Goal: Obtain resource: Download file/media

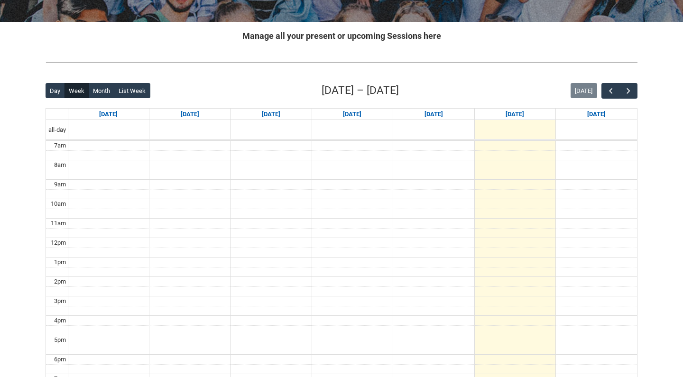
scroll to position [169, 0]
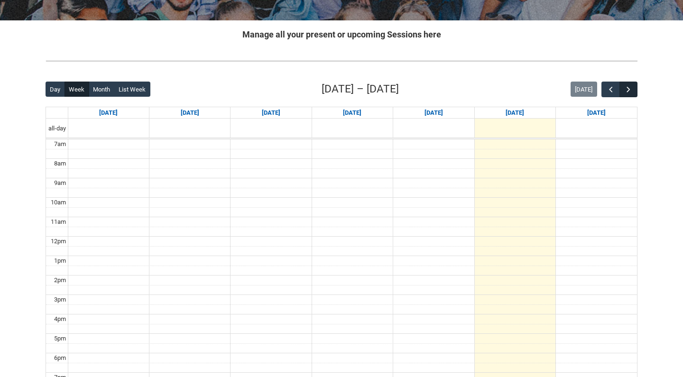
click at [629, 88] on span "button" at bounding box center [628, 89] width 9 height 9
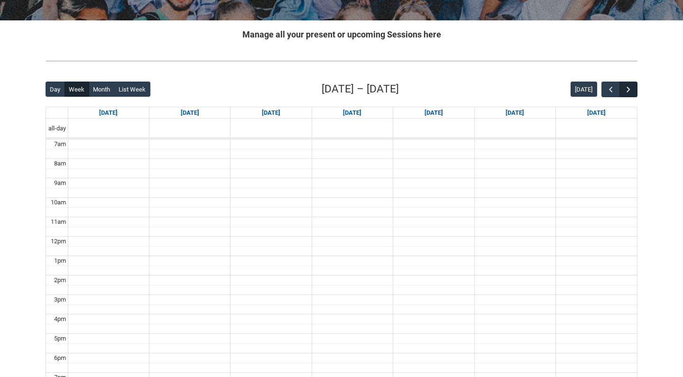
click at [629, 88] on span "button" at bounding box center [628, 89] width 9 height 9
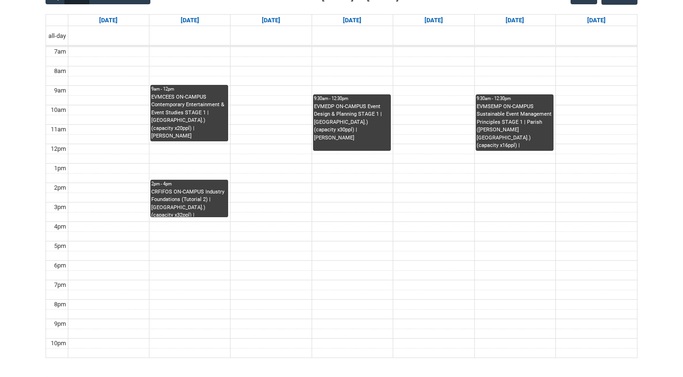
scroll to position [248, 0]
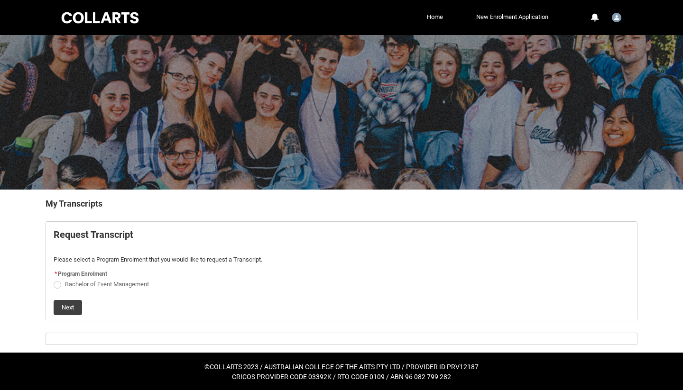
click at [55, 287] on span "Request_Student_Transcript flow" at bounding box center [58, 285] width 8 height 8
click at [54, 279] on input "Bachelor of Event Management" at bounding box center [53, 279] width 0 height 0
radio input "true"
click at [71, 298] on div "Next" at bounding box center [342, 304] width 576 height 23
click at [65, 306] on button "Next" at bounding box center [68, 307] width 28 height 15
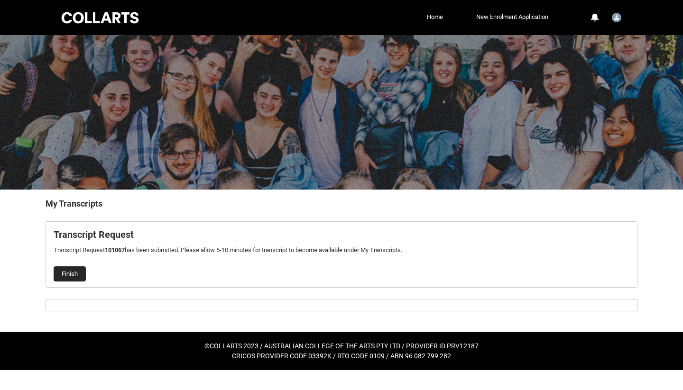
click at [68, 277] on button "Finish" at bounding box center [70, 273] width 32 height 15
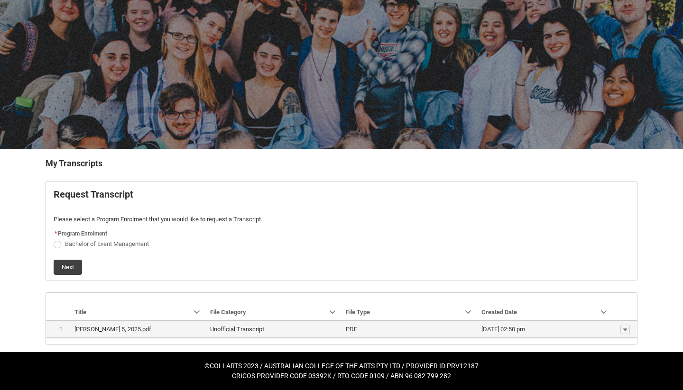
scroll to position [40, 0]
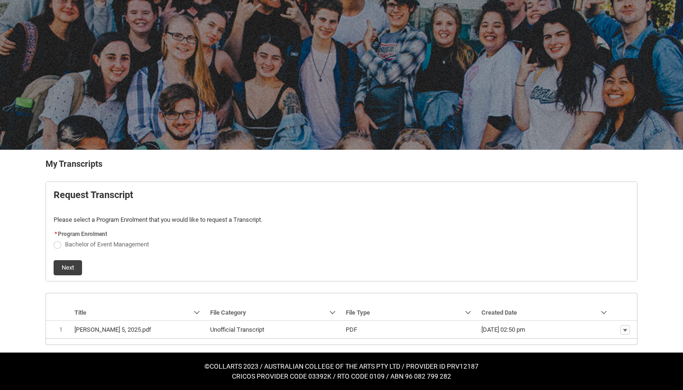
click at [514, 211] on p "Request_Student_Transcript flow" at bounding box center [342, 210] width 576 height 9
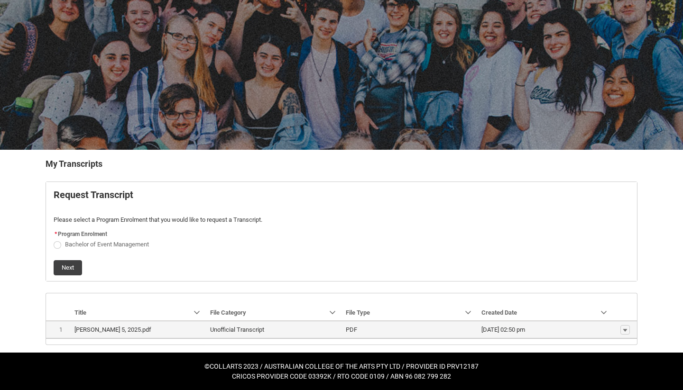
click at [134, 328] on lightning-base-formatted-text "Kendall_Tahlia_Unofficial_Transcript_Sep 5, 2025.pdf" at bounding box center [112, 329] width 77 height 7
click at [210, 326] on td "Unofficial Transcript" at bounding box center [274, 330] width 136 height 18
click at [151, 331] on lightning-base-formatted-text "Kendall_Tahlia_Unofficial_Transcript_Sep 5, 2025.pdf" at bounding box center [112, 329] width 77 height 7
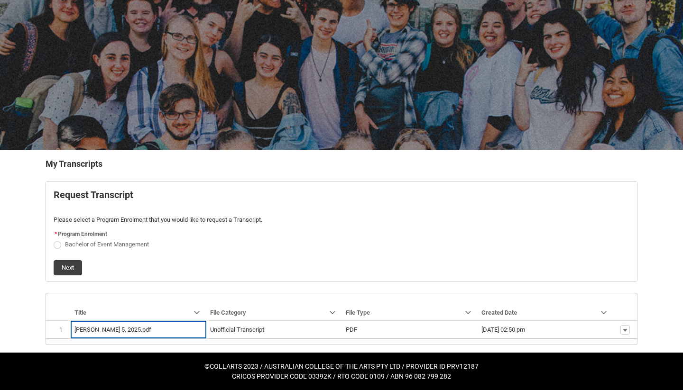
click at [213, 292] on div "My Transcripts Request Transcript Please select a Program Enrolment that you wo…" at bounding box center [342, 251] width 592 height 188
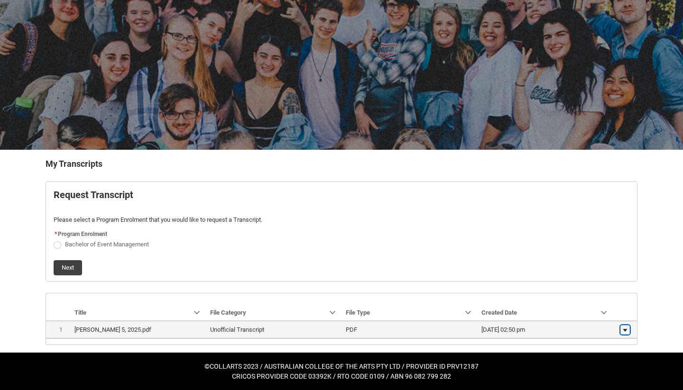
click at [625, 328] on lightning-primitive-icon "button" at bounding box center [625, 330] width 6 height 7
click at [609, 328] on span "Download" at bounding box center [603, 327] width 26 height 9
